Goal: Task Accomplishment & Management: Use online tool/utility

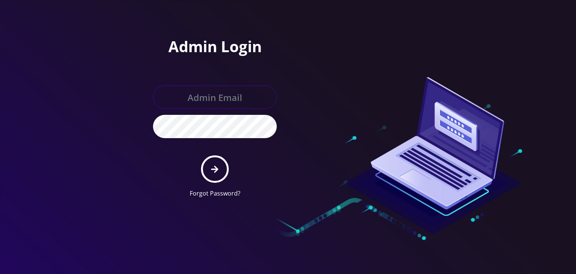
type input "[PERSON_NAME][EMAIL_ADDRESS][DOMAIN_NAME]"
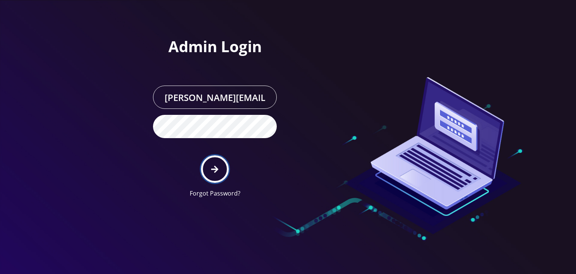
click at [214, 155] on button "submit" at bounding box center [214, 168] width 27 height 27
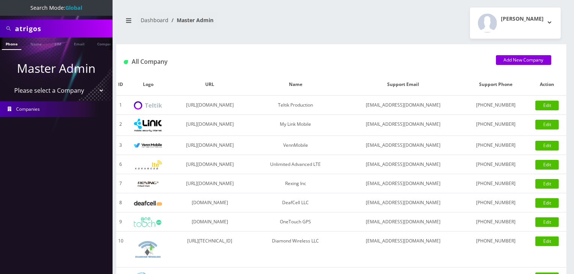
click at [36, 89] on select "Please select a Company Teltik Production My Link Mobile VennMobile Unlimited A…" at bounding box center [57, 90] width 96 height 14
select select "13"
click at [9, 83] on select "Please select a Company Teltik Production My Link Mobile VennMobile Unlimited A…" at bounding box center [57, 90] width 96 height 14
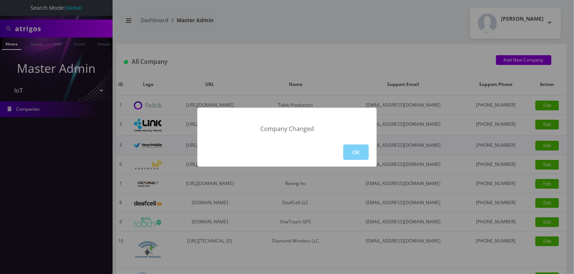
click at [352, 150] on button "OK" at bounding box center [355, 151] width 25 height 15
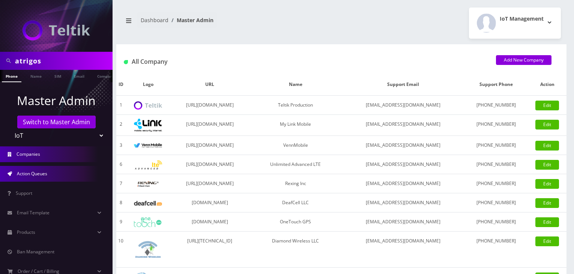
drag, startPoint x: 0, startPoint y: 0, endPoint x: 37, endPoint y: 178, distance: 182.0
click at [37, 178] on link "Action Queues" at bounding box center [56, 174] width 112 height 16
